Goal: Information Seeking & Learning: Check status

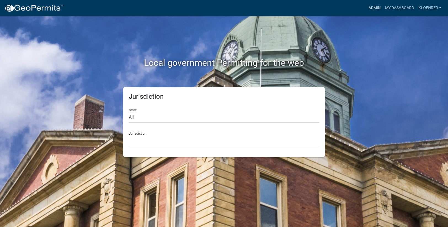
click at [381, 9] on link "Admin" at bounding box center [375, 8] width 17 height 10
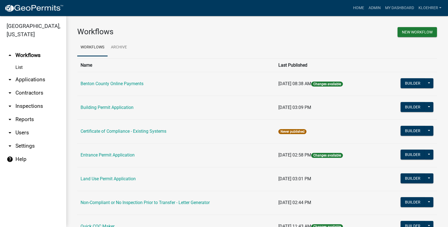
drag, startPoint x: 29, startPoint y: 118, endPoint x: 64, endPoint y: 108, distance: 37.0
click at [29, 117] on link "arrow_drop_down Reports" at bounding box center [33, 119] width 66 height 13
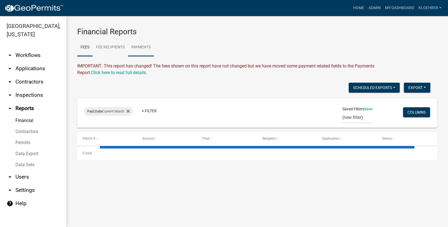
click at [145, 48] on link "Payments" at bounding box center [141, 48] width 26 height 18
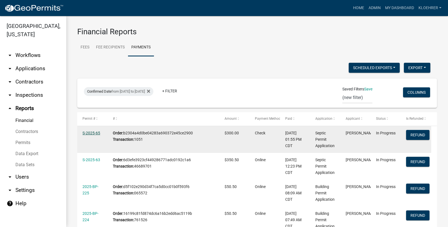
click at [94, 134] on link "S-2025-65" at bounding box center [92, 133] width 18 height 4
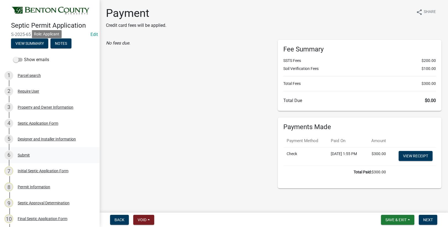
scroll to position [222, 0]
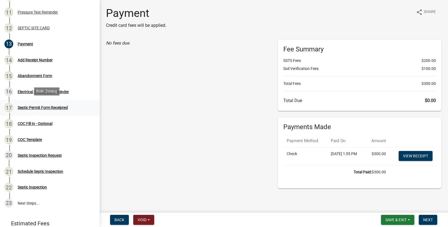
click at [41, 105] on div "Septic Permit Form Receipted" at bounding box center [43, 107] width 50 height 4
click at [43, 107] on div "Septic Permit Form Receipted" at bounding box center [43, 107] width 50 height 4
click at [65, 106] on div "Septic Permit Form Receipted" at bounding box center [43, 107] width 50 height 4
click at [31, 43] on div "Payment" at bounding box center [25, 44] width 15 height 4
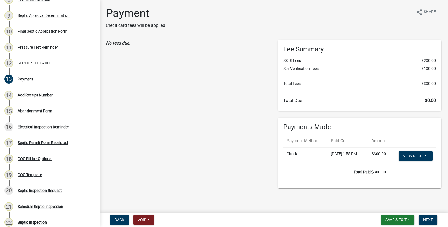
scroll to position [184, 0]
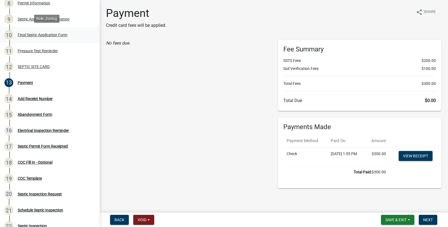
click at [46, 37] on div "10 Final Septic Application Form" at bounding box center [47, 34] width 86 height 9
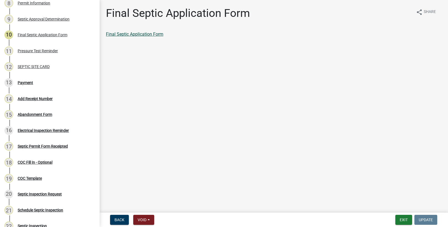
click at [131, 34] on link "Final Septic Application Form" at bounding box center [134, 33] width 57 height 5
click at [143, 34] on link "Final Septic Application Form" at bounding box center [134, 33] width 57 height 5
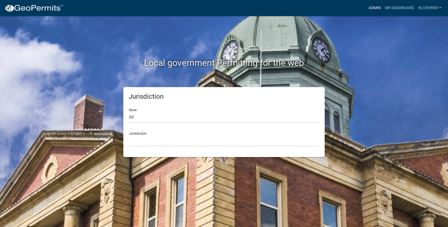
click at [371, 7] on link "Admin" at bounding box center [375, 8] width 17 height 10
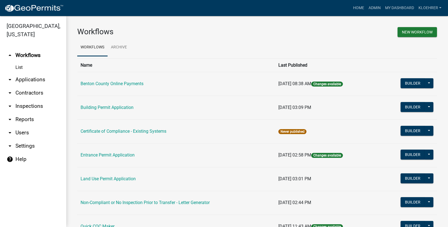
click at [26, 118] on link "arrow_drop_down Reports" at bounding box center [33, 119] width 66 height 13
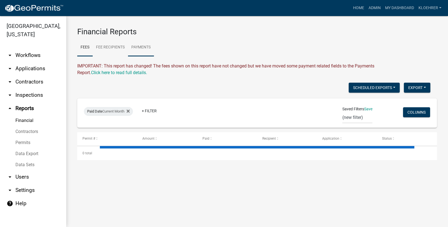
click at [149, 45] on link "Payments" at bounding box center [141, 48] width 26 height 18
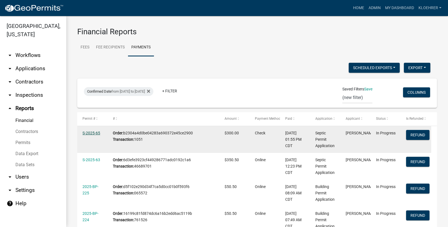
click at [94, 133] on link "S-2025-65" at bounding box center [92, 133] width 18 height 4
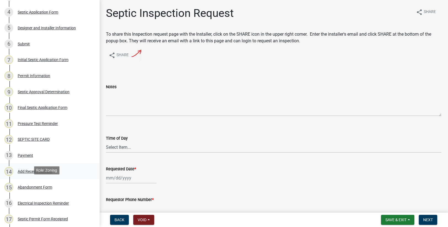
scroll to position [259, 0]
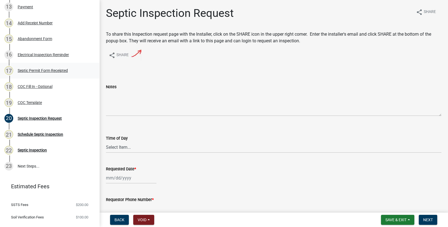
click at [54, 69] on div "Septic Permit Form Receipted" at bounding box center [43, 70] width 50 height 4
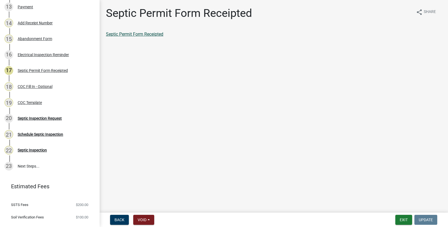
click at [131, 35] on link "Septic Permit Form Receipted" at bounding box center [134, 33] width 57 height 5
